Goal: Transaction & Acquisition: Obtain resource

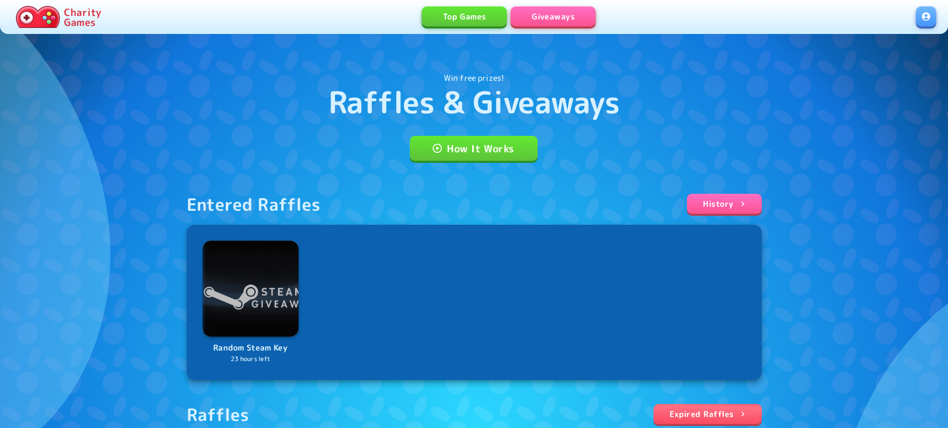
scroll to position [281, 0]
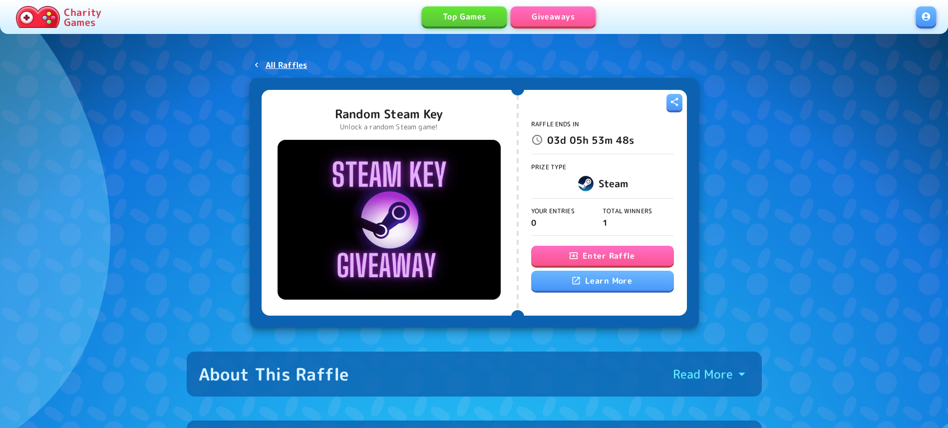
click at [607, 252] on button "Enter Raffle" at bounding box center [602, 256] width 143 height 20
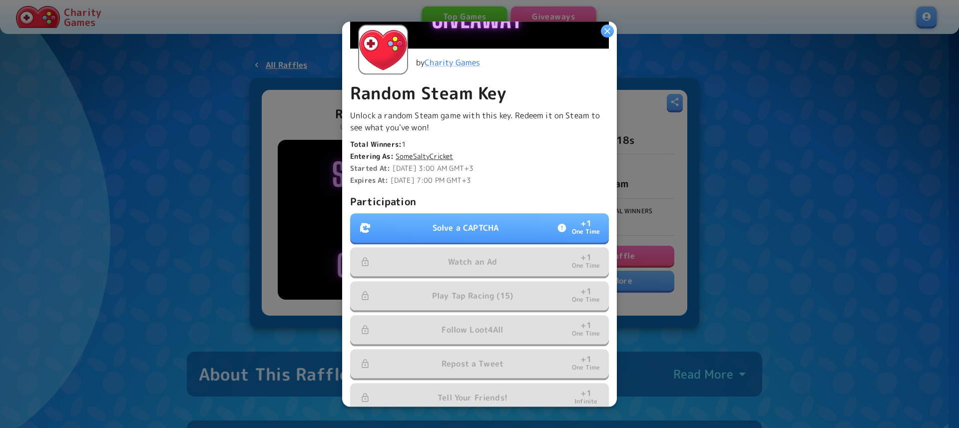
scroll to position [171, 0]
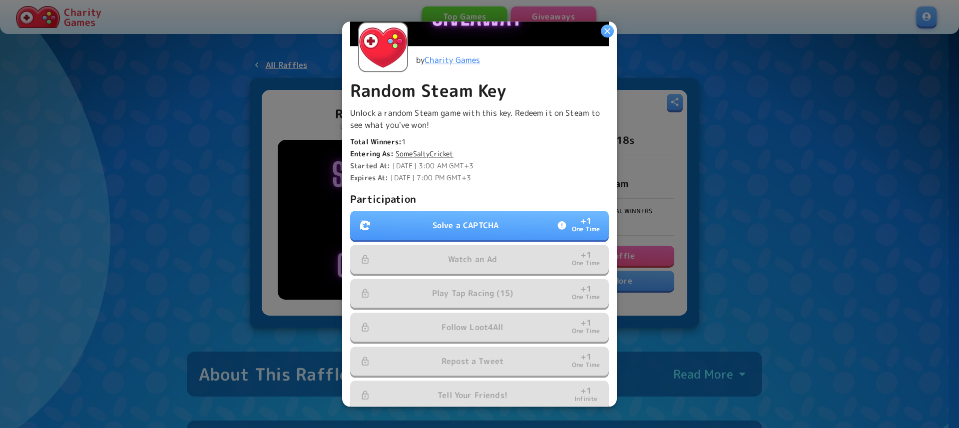
click at [461, 222] on p "Solve a CAPTCHA" at bounding box center [465, 225] width 66 height 12
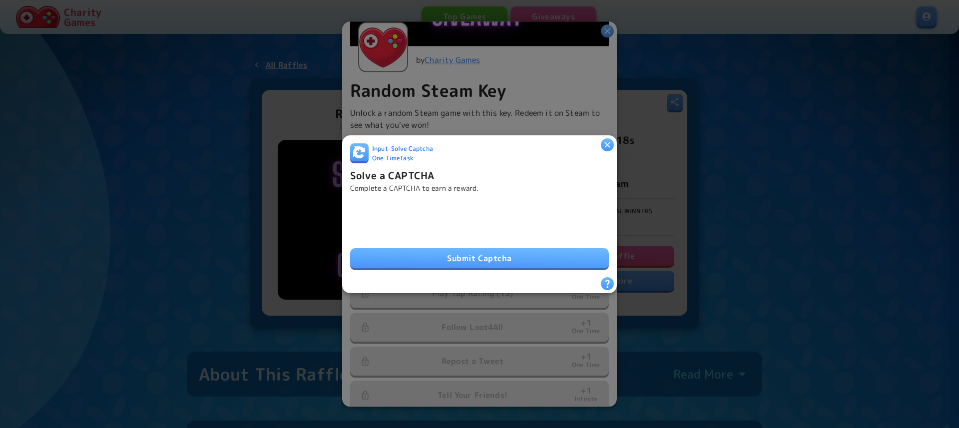
click at [441, 249] on button "Submit Captcha" at bounding box center [479, 258] width 259 height 20
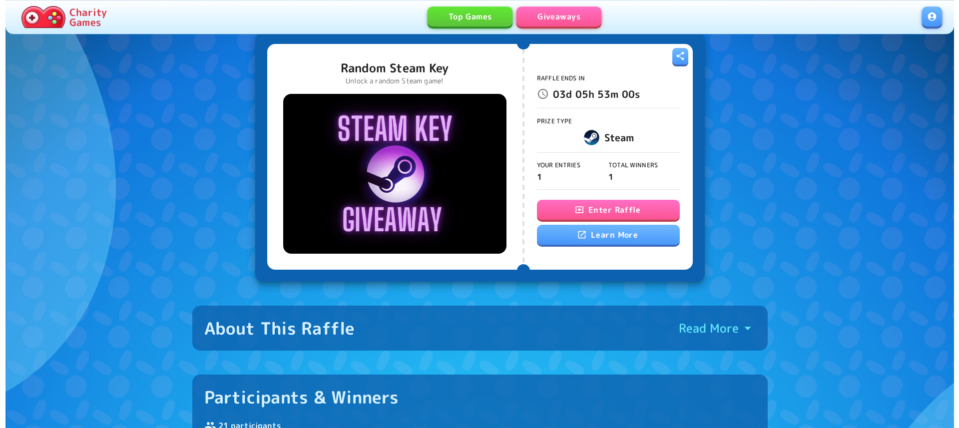
scroll to position [51, 0]
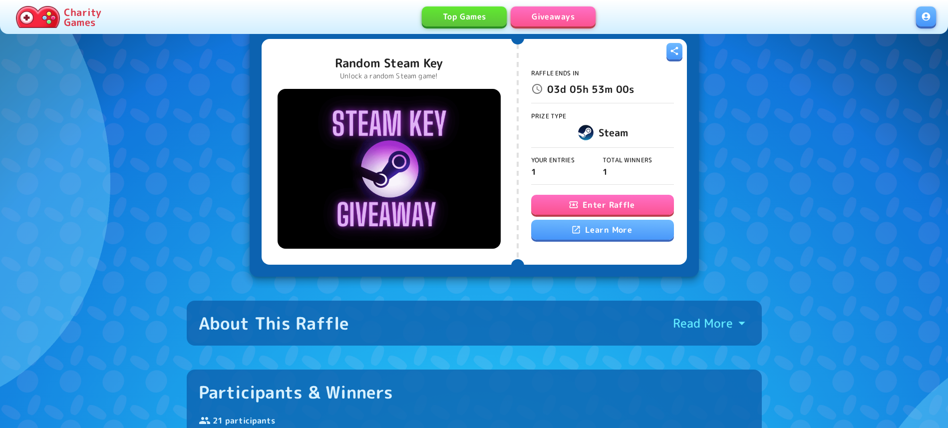
click at [591, 206] on button "Enter Raffle" at bounding box center [602, 205] width 143 height 20
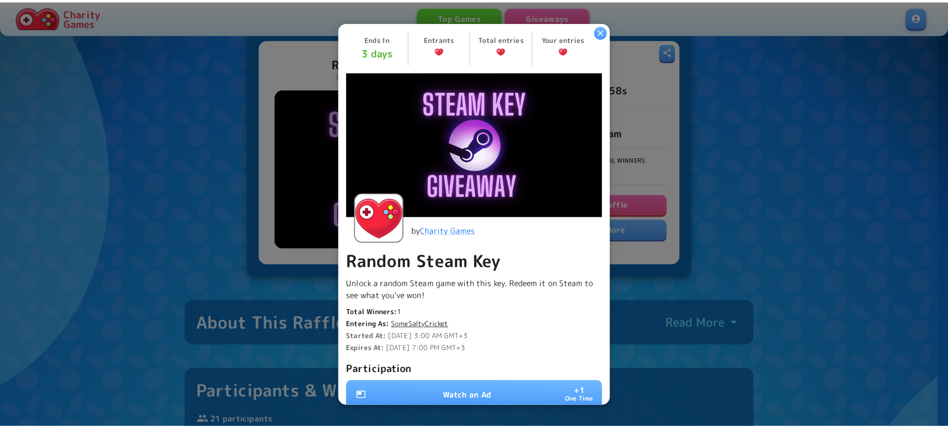
scroll to position [171, 0]
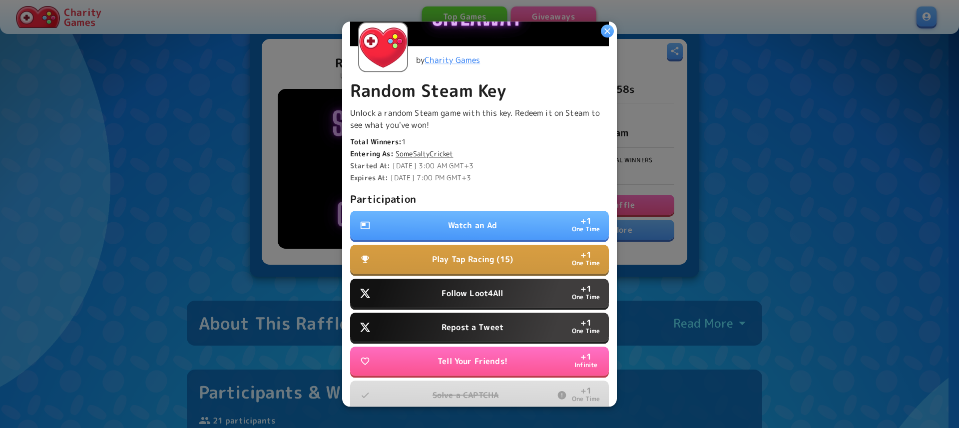
click at [529, 224] on button "Watch an Ad + 1 One Time" at bounding box center [479, 225] width 259 height 29
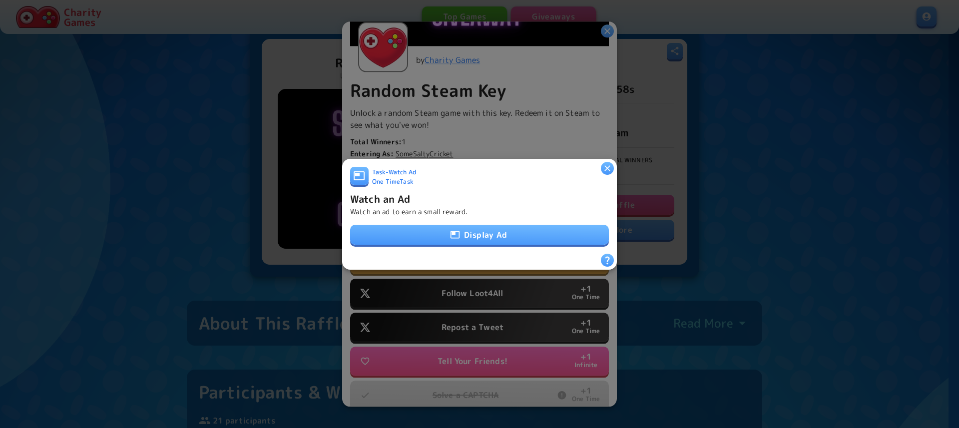
click at [460, 229] on button "Display Ad" at bounding box center [479, 235] width 259 height 20
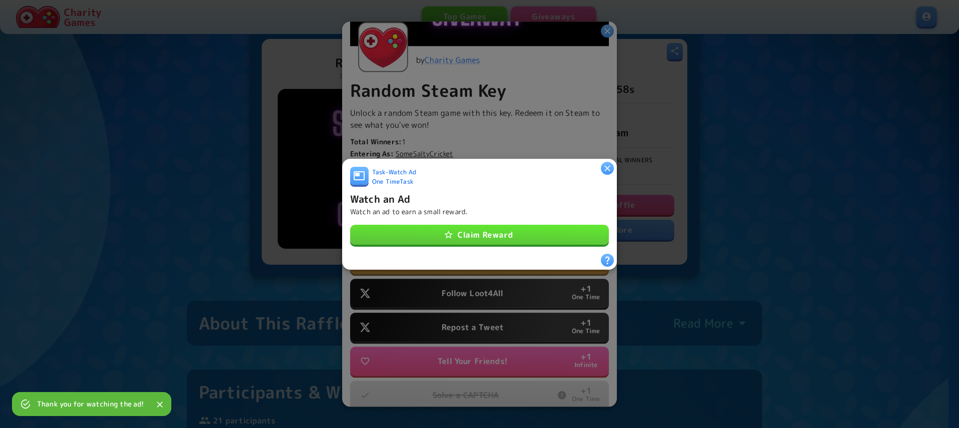
click at [457, 231] on button "Claim Reward" at bounding box center [479, 235] width 259 height 20
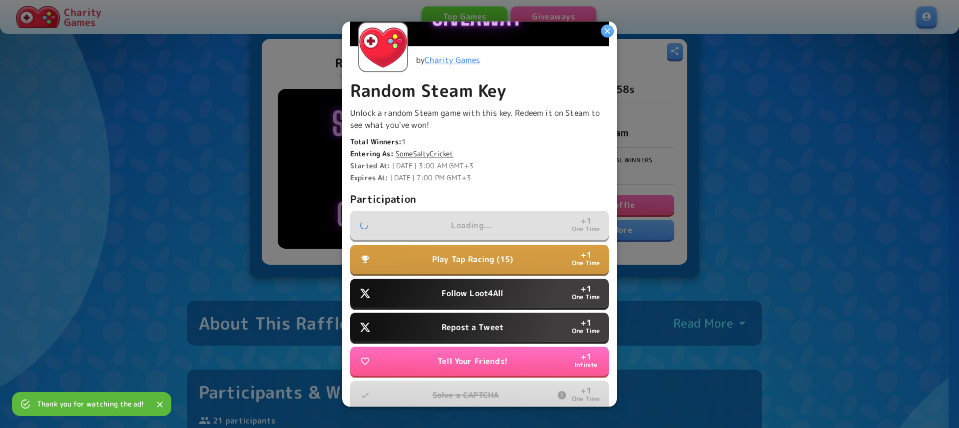
click at [508, 259] on button "Play Tap Racing (15) + 1 One Time" at bounding box center [479, 259] width 259 height 29
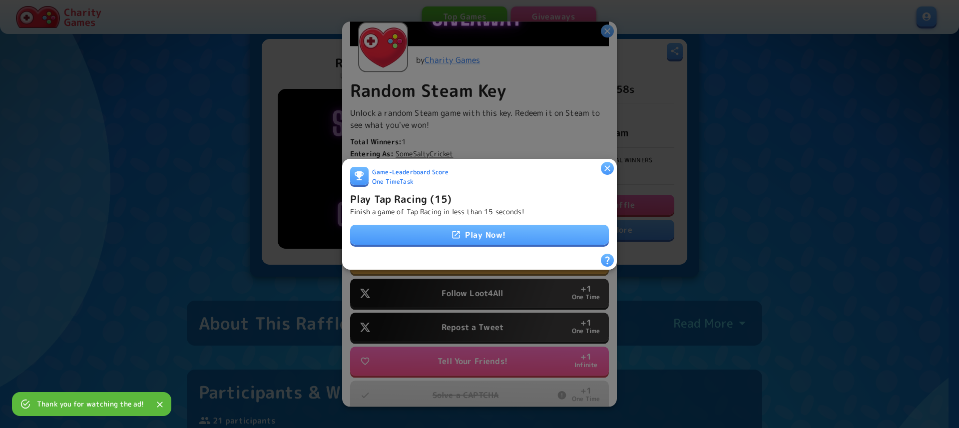
click at [489, 230] on link "Play Now!" at bounding box center [479, 235] width 259 height 20
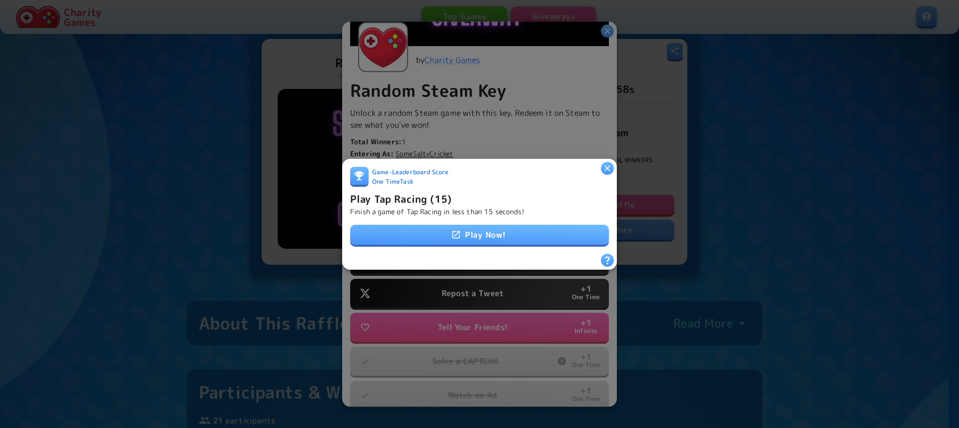
click at [607, 165] on icon "button" at bounding box center [607, 168] width 10 height 10
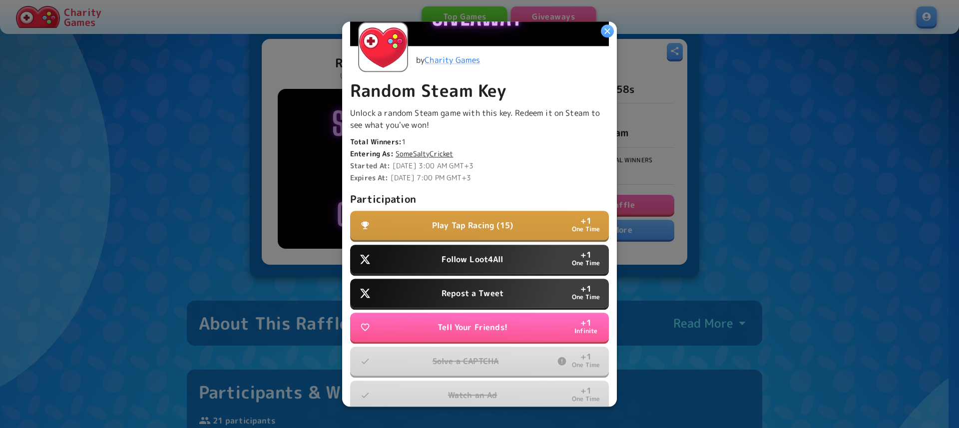
click at [473, 254] on p "Follow Loot4All" at bounding box center [471, 259] width 61 height 12
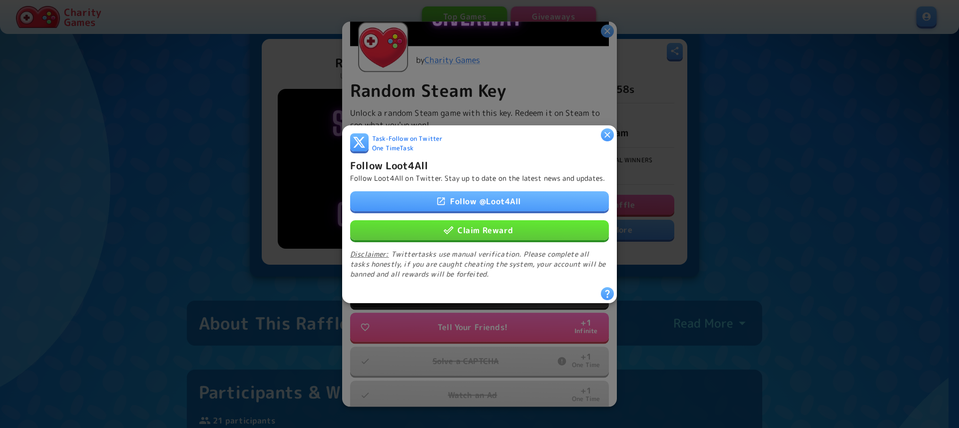
click at [486, 225] on button "Claim Reward" at bounding box center [479, 230] width 259 height 20
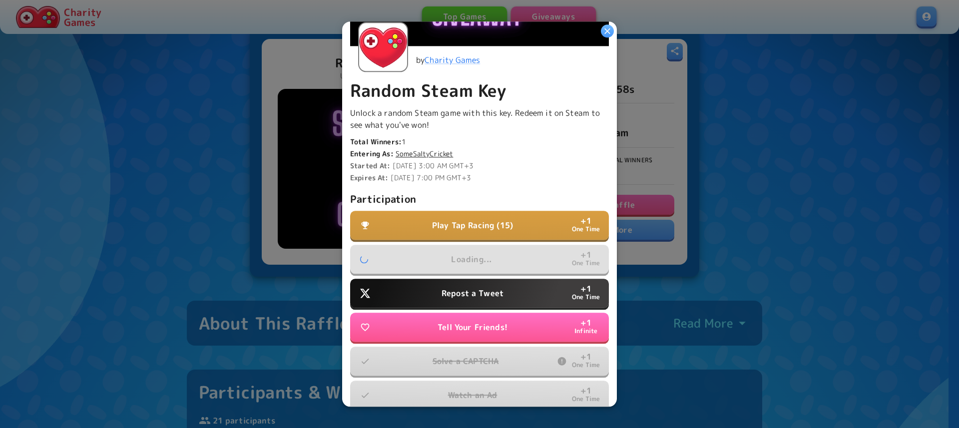
click at [476, 290] on p "Repost a Tweet" at bounding box center [472, 293] width 62 height 12
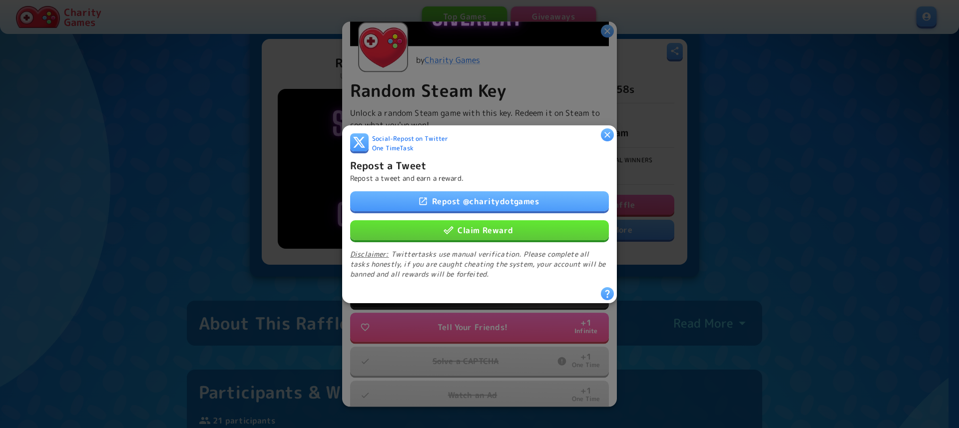
click at [505, 197] on link "Repost @ charitydotgames" at bounding box center [479, 201] width 259 height 20
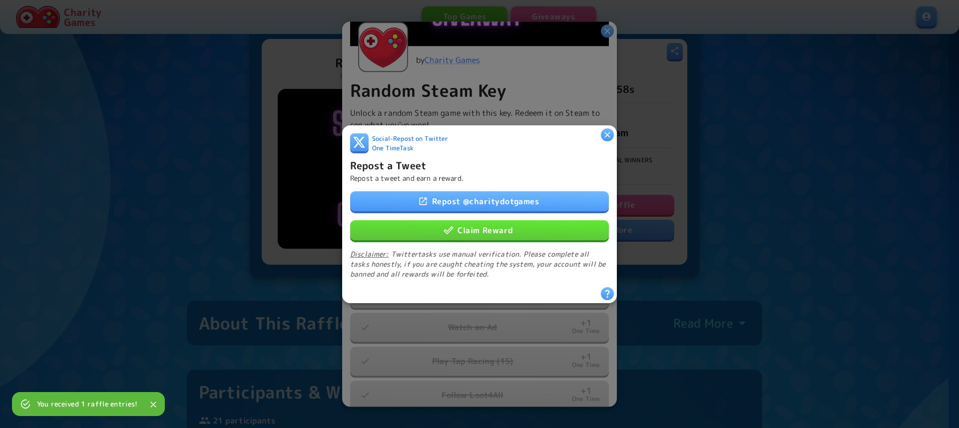
click at [486, 226] on button "Claim Reward" at bounding box center [479, 230] width 259 height 20
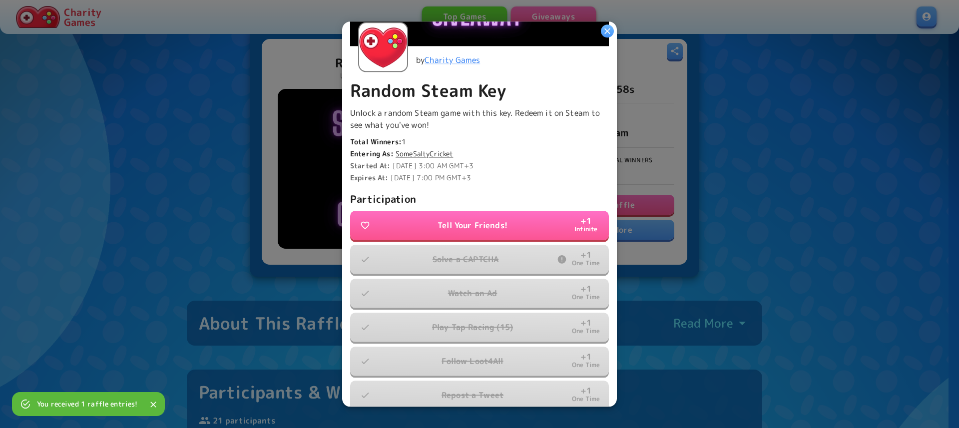
click at [603, 28] on icon "button" at bounding box center [607, 31] width 10 height 10
